Goal: Use online tool/utility: Utilize a website feature to perform a specific function

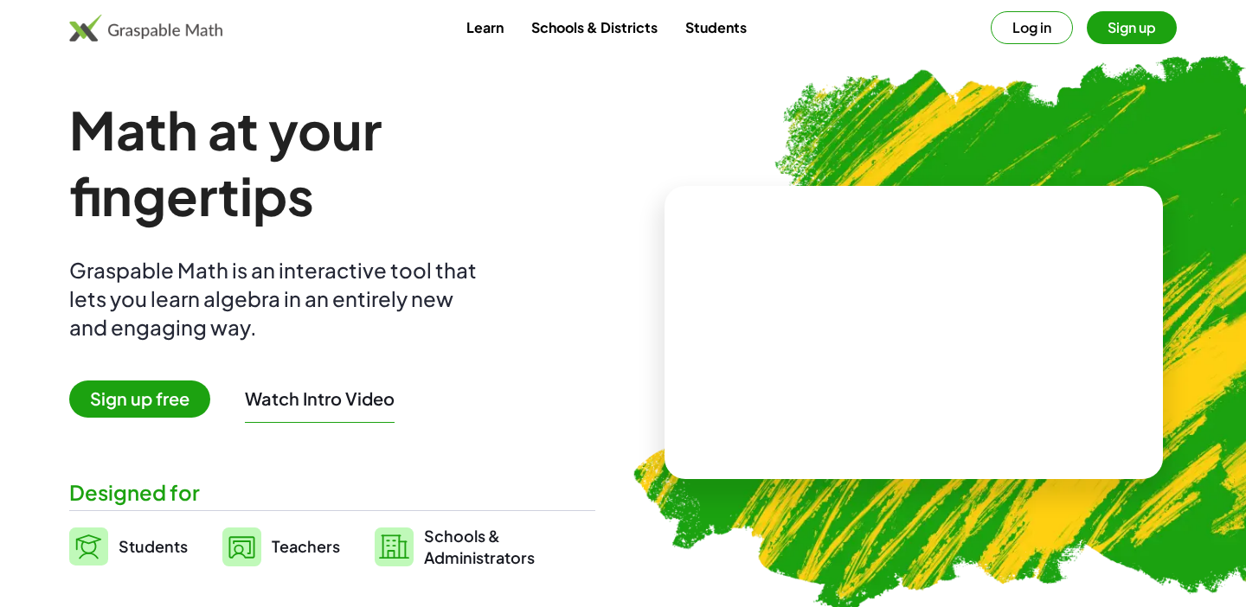
click at [1033, 25] on button "Log in" at bounding box center [1032, 27] width 82 height 33
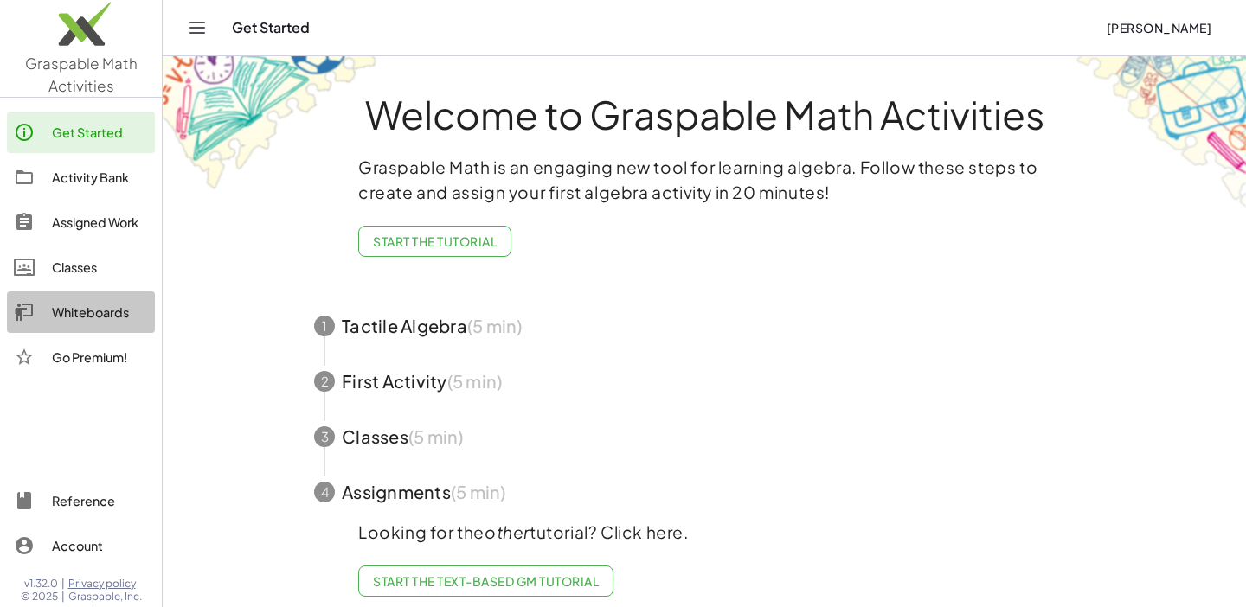
click at [88, 305] on div "Whiteboards" at bounding box center [100, 312] width 96 height 21
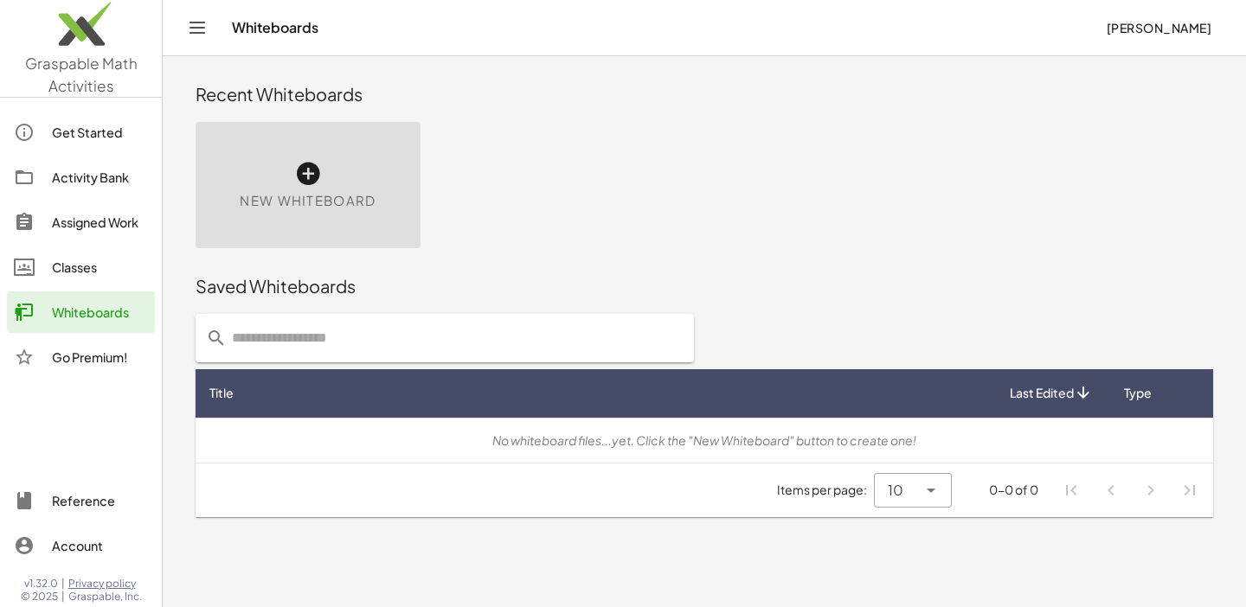
click at [310, 172] on icon at bounding box center [308, 174] width 28 height 28
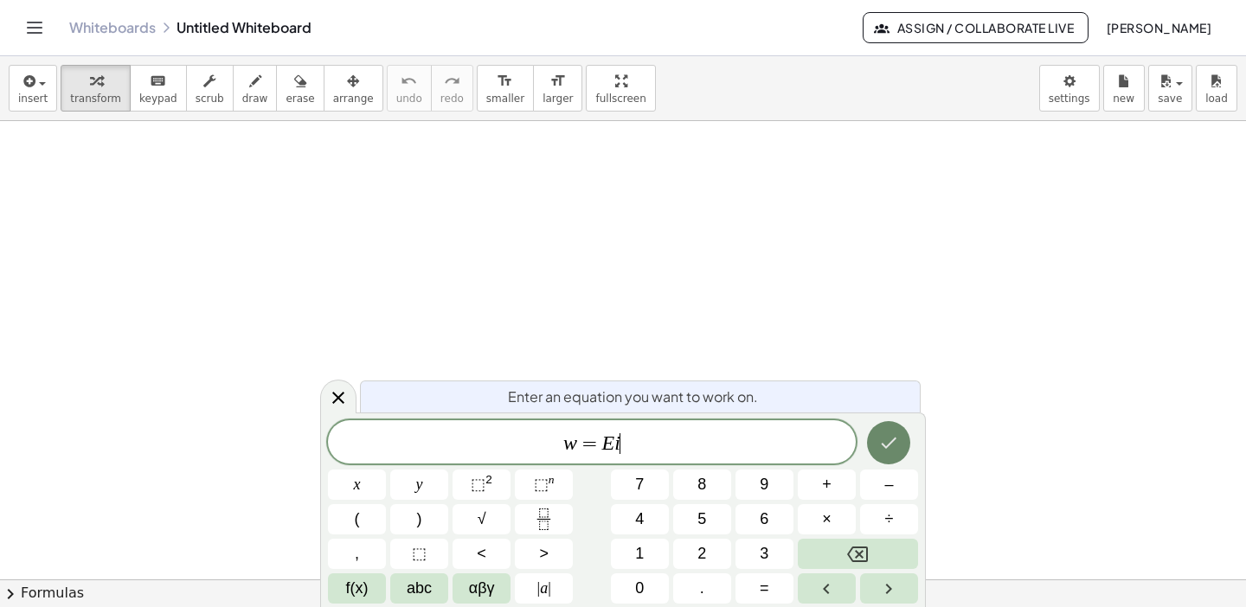
click at [891, 441] on icon "Done" at bounding box center [890, 443] width 16 height 11
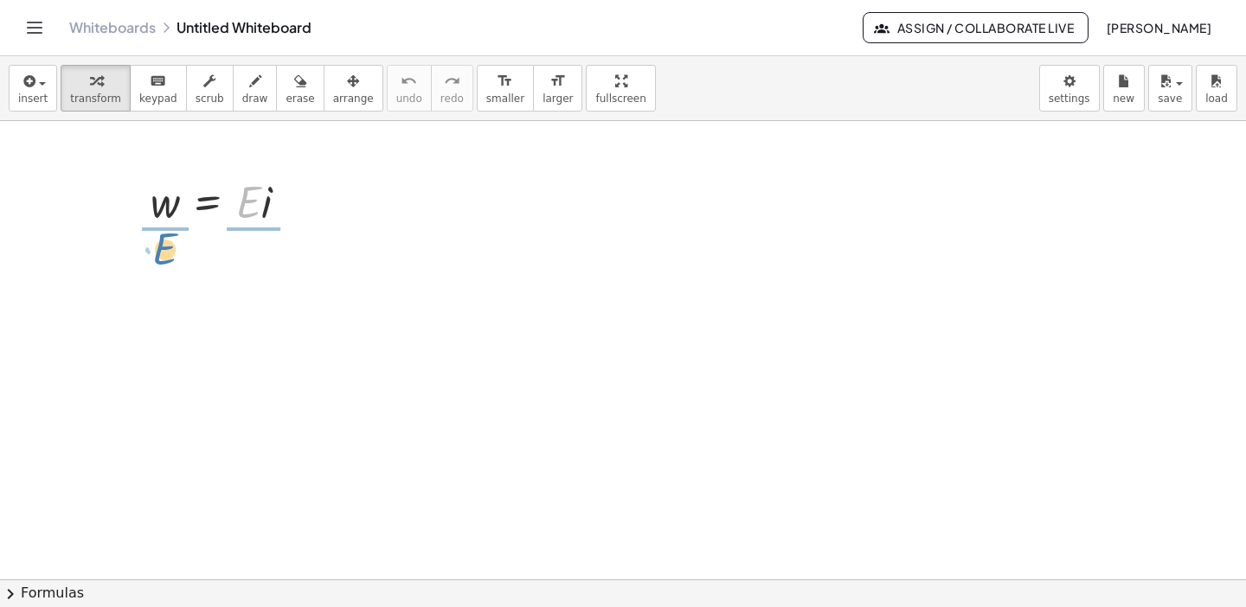
drag, startPoint x: 247, startPoint y: 204, endPoint x: 164, endPoint y: 251, distance: 95.3
click at [300, 275] on div at bounding box center [297, 275] width 19 height 19
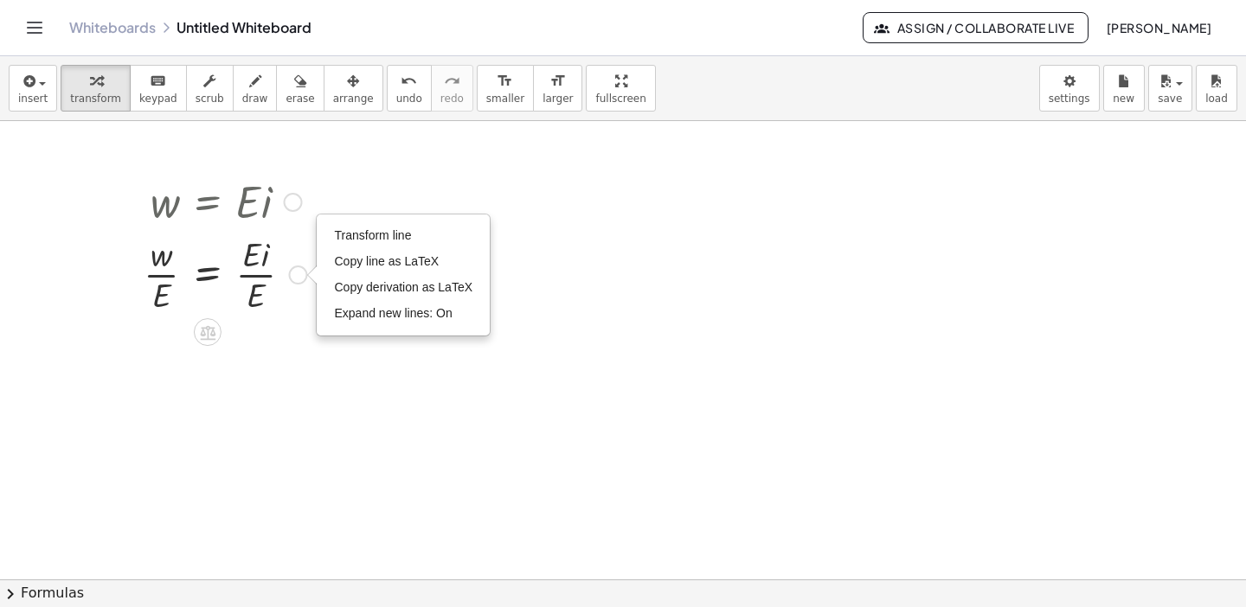
click at [300, 275] on div "Transform line Copy line as LaTeX Copy derivation as LaTeX Expand new lines: On" at bounding box center [297, 275] width 19 height 19
click at [261, 273] on div at bounding box center [225, 273] width 180 height 87
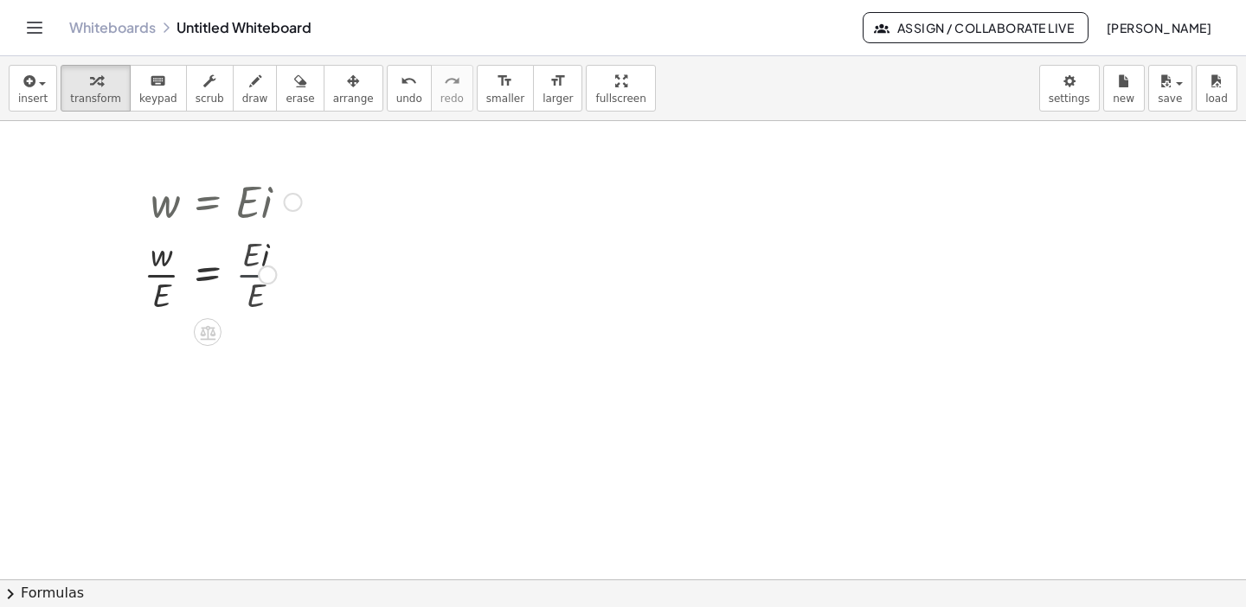
click at [208, 275] on div "w = · i · · E · E · E Transform line Copy line as LaTeX Copy derivation as LaTe…" at bounding box center [208, 275] width 0 height 0
click at [0, 0] on div "Graspable Math Activities Get Started Activity Bank Assigned Work Classes White…" at bounding box center [623, 303] width 1246 height 607
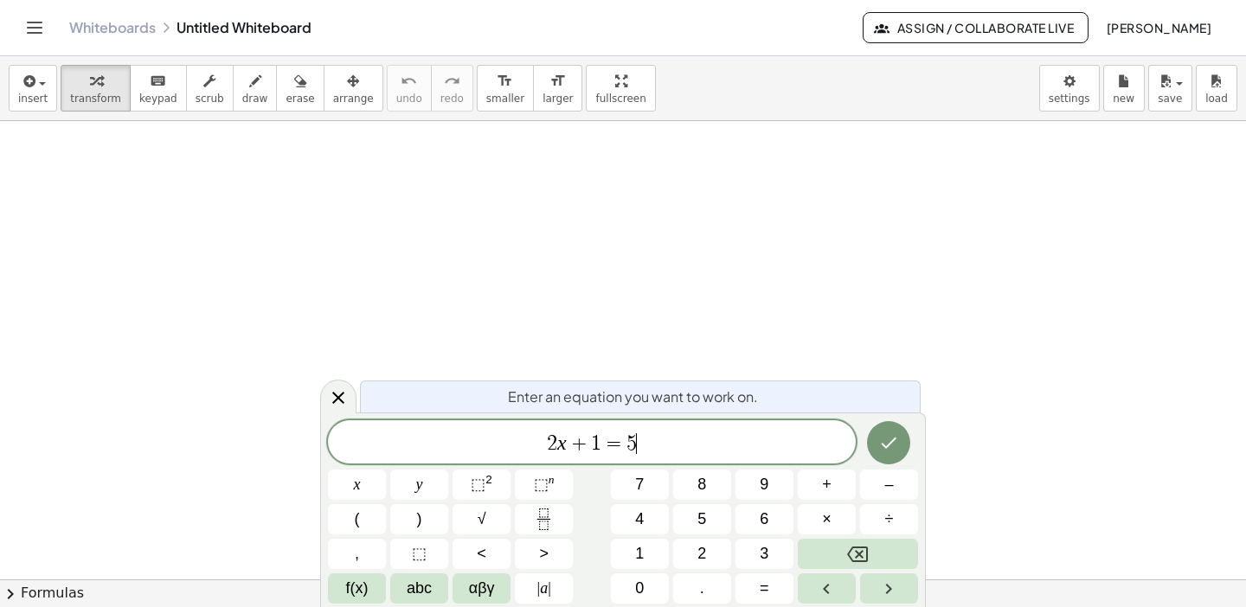
click at [640, 437] on span "2 x + 1 = 5 ​" at bounding box center [592, 444] width 528 height 24
drag, startPoint x: 640, startPoint y: 437, endPoint x: 457, endPoint y: 437, distance: 183.4
click at [457, 437] on span "2 x + 1 = 5" at bounding box center [592, 444] width 528 height 24
click at [891, 433] on icon "Done" at bounding box center [888, 443] width 21 height 21
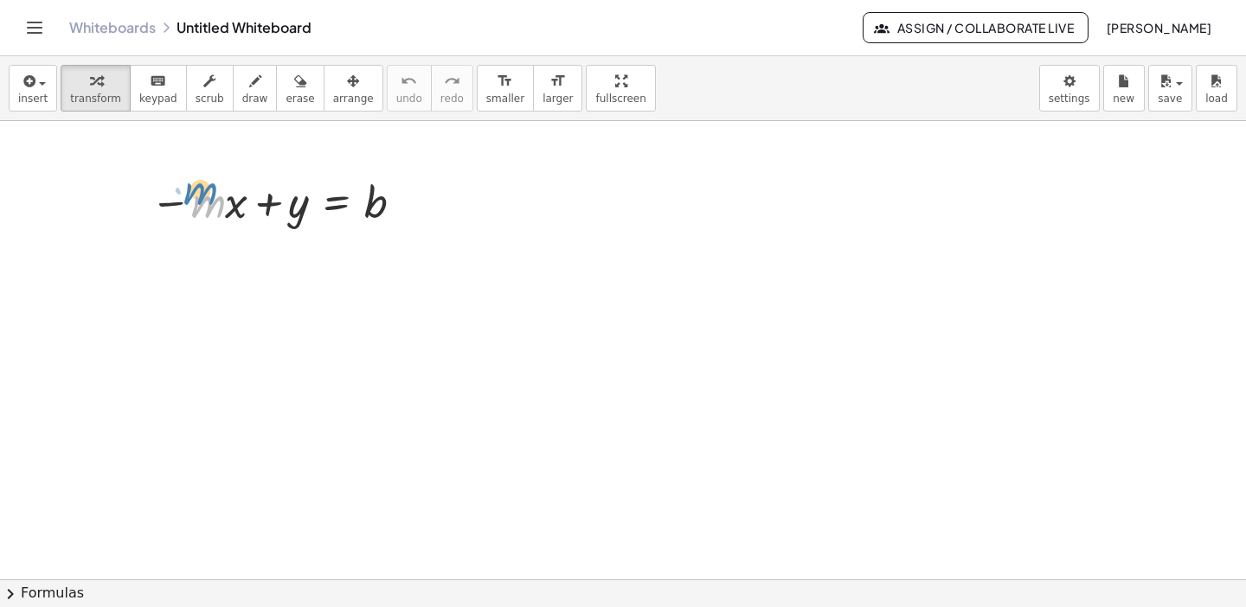
drag, startPoint x: 213, startPoint y: 200, endPoint x: 205, endPoint y: 183, distance: 19.0
click at [205, 183] on div at bounding box center [280, 200] width 277 height 59
drag, startPoint x: 171, startPoint y: 203, endPoint x: 410, endPoint y: 211, distance: 238.9
click at [410, 211] on div at bounding box center [280, 200] width 277 height 59
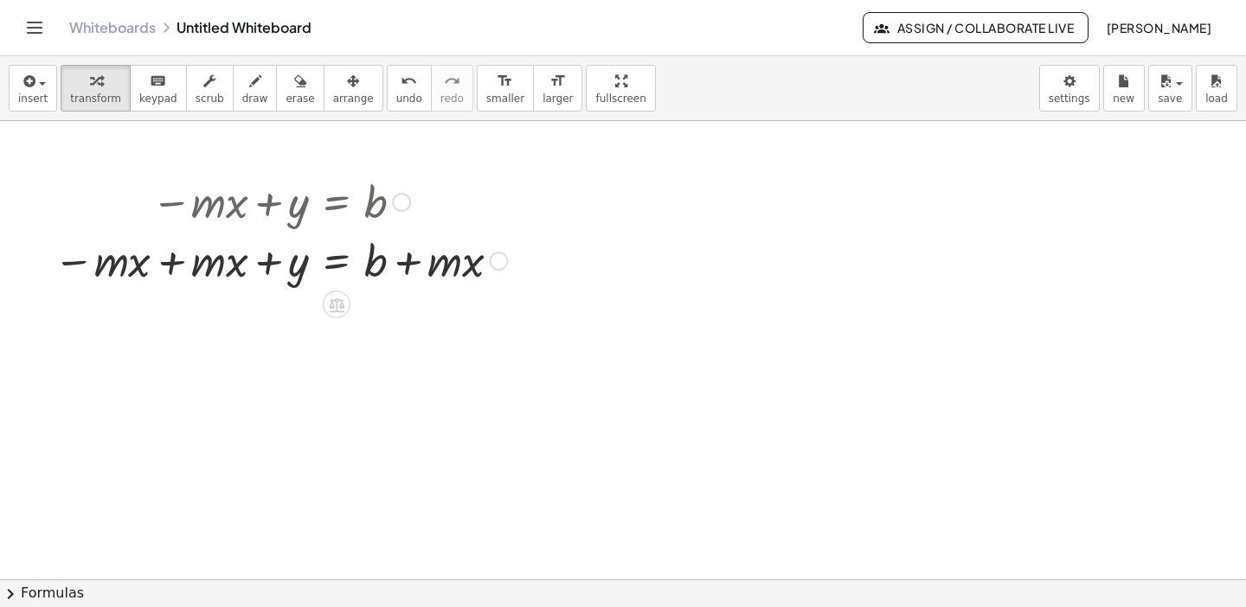
click at [170, 264] on div at bounding box center [280, 259] width 471 height 59
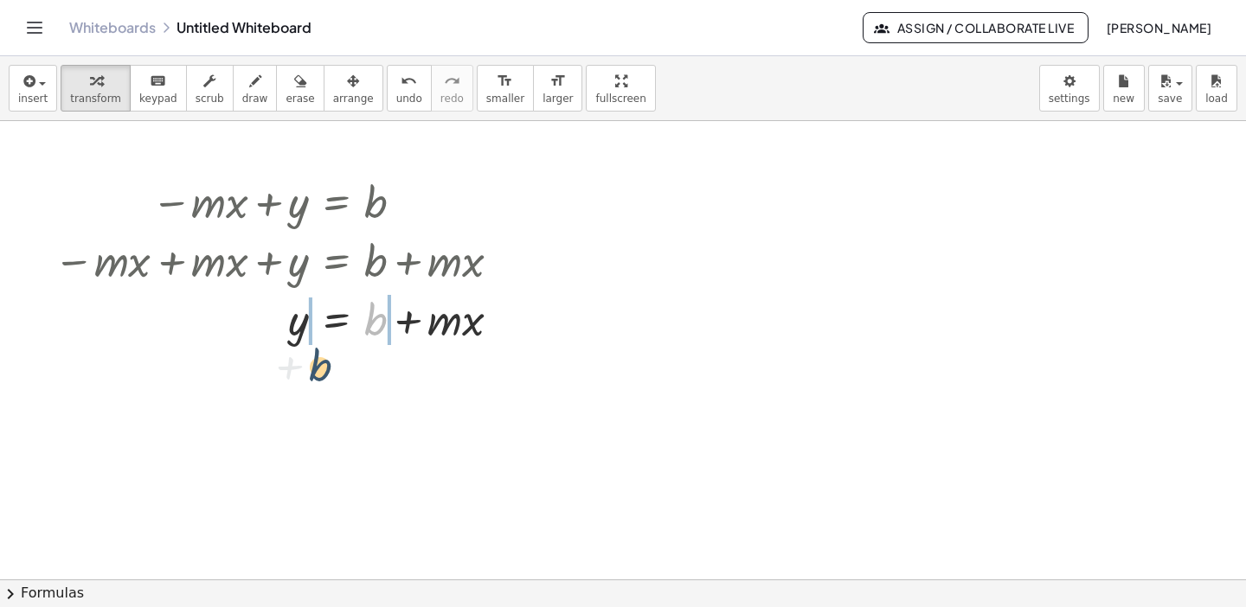
drag, startPoint x: 374, startPoint y: 318, endPoint x: 279, endPoint y: 357, distance: 102.4
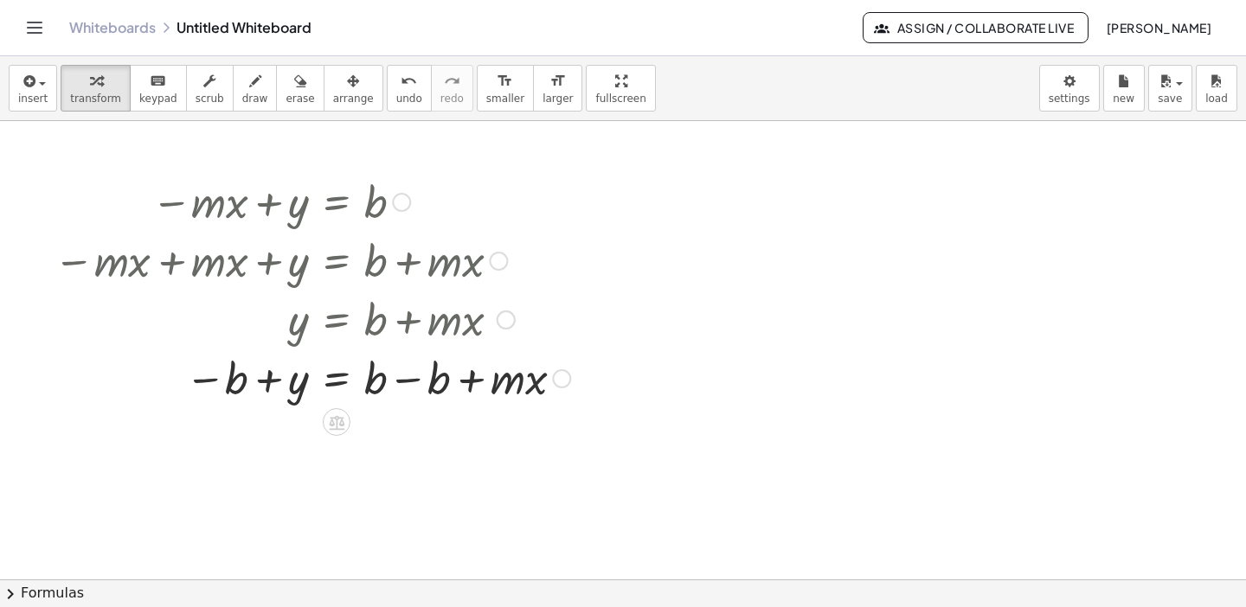
click at [410, 384] on div at bounding box center [312, 377] width 534 height 59
click at [410, 384] on div at bounding box center [284, 377] width 478 height 59
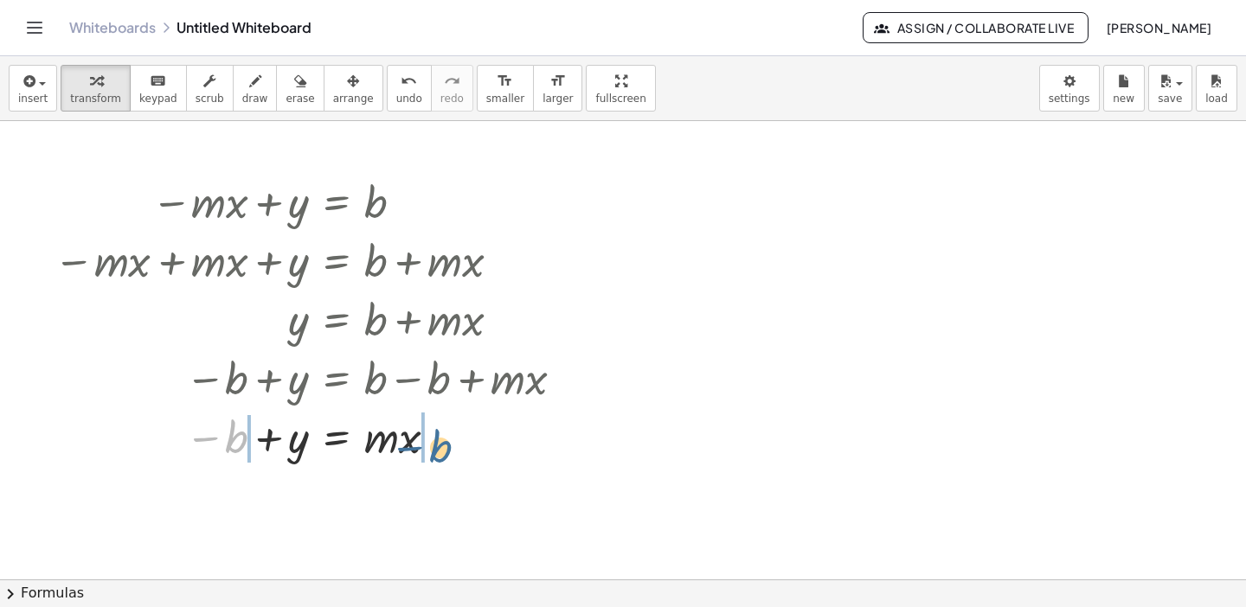
drag, startPoint x: 230, startPoint y: 446, endPoint x: 443, endPoint y: 447, distance: 212.8
click at [442, 450] on div at bounding box center [312, 436] width 534 height 59
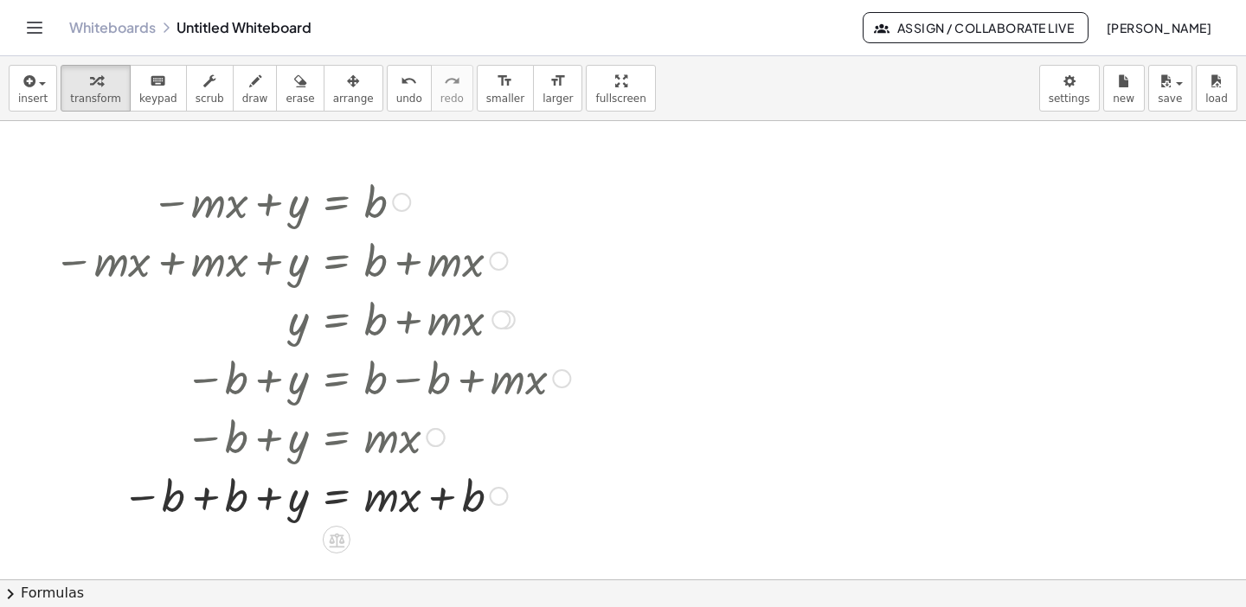
click at [202, 498] on div at bounding box center [312, 494] width 534 height 59
